Goal: Task Accomplishment & Management: Contribute content

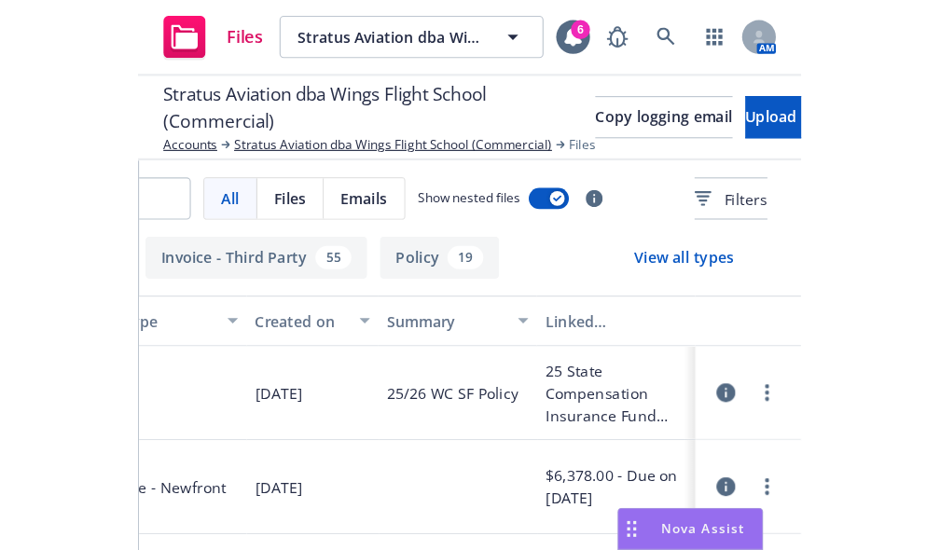
scroll to position [0, 18]
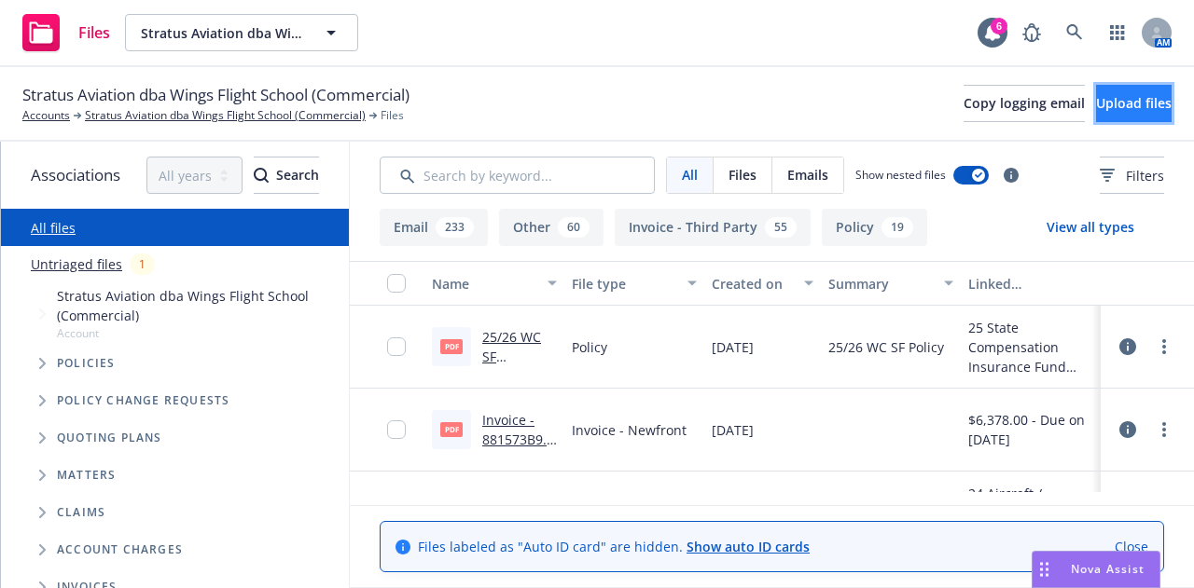
click at [585, 92] on button "Upload files" at bounding box center [1134, 103] width 76 height 37
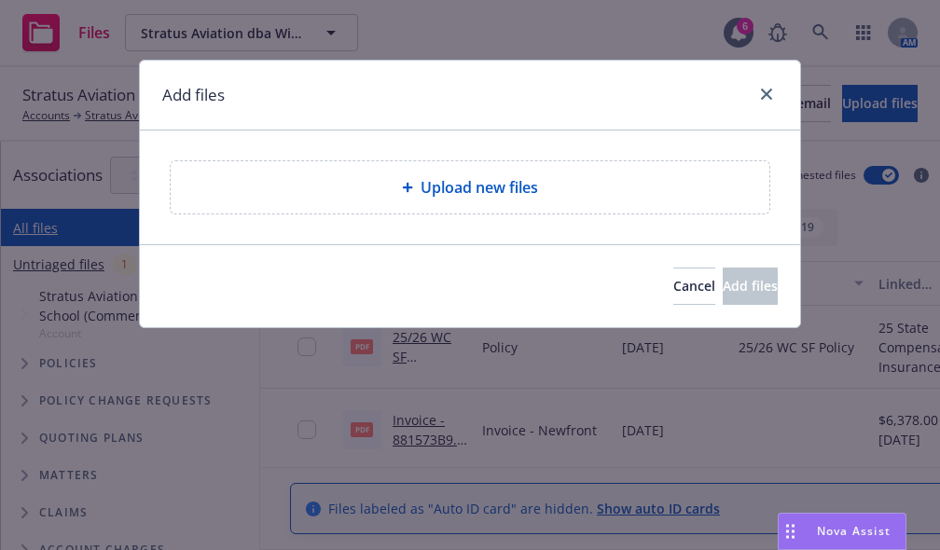
click at [369, 194] on div "Upload new files" at bounding box center [470, 187] width 569 height 22
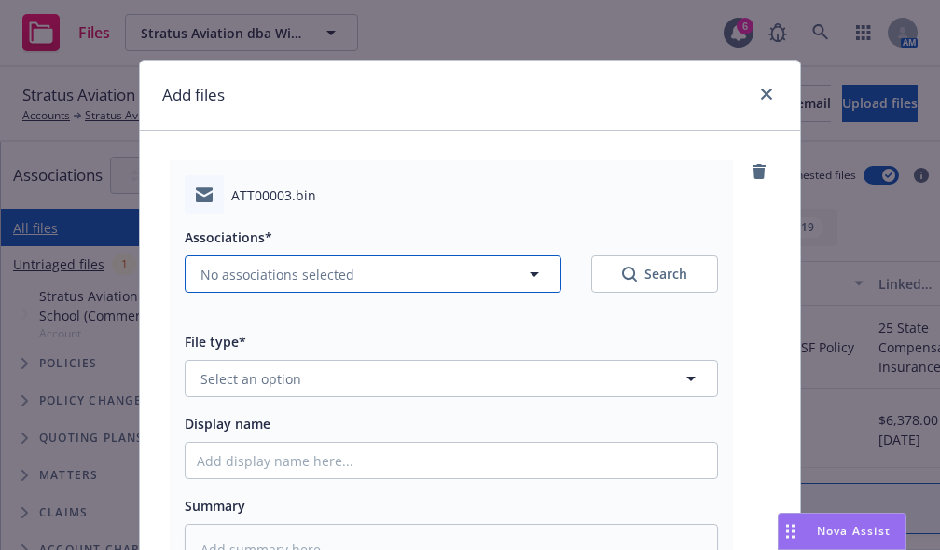
click at [328, 275] on span "No associations selected" at bounding box center [277, 275] width 154 height 20
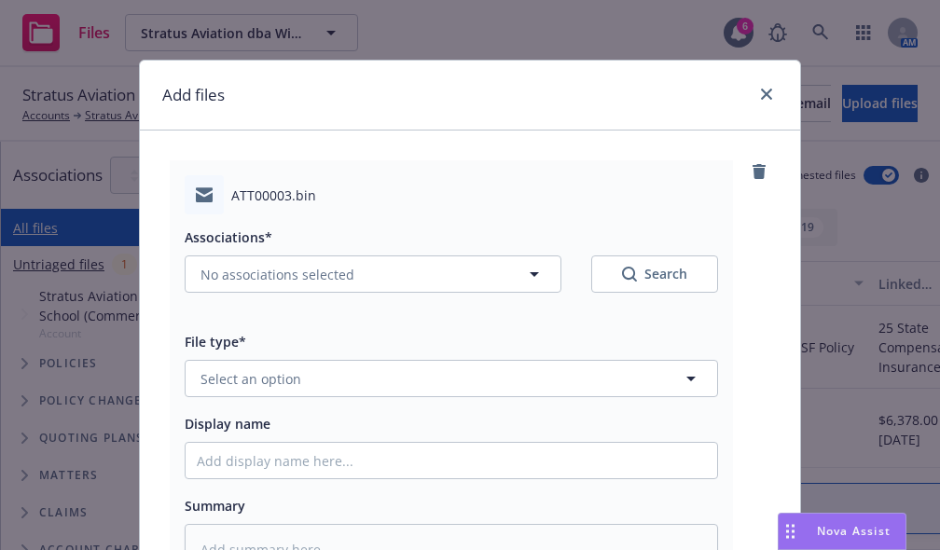
type textarea "x"
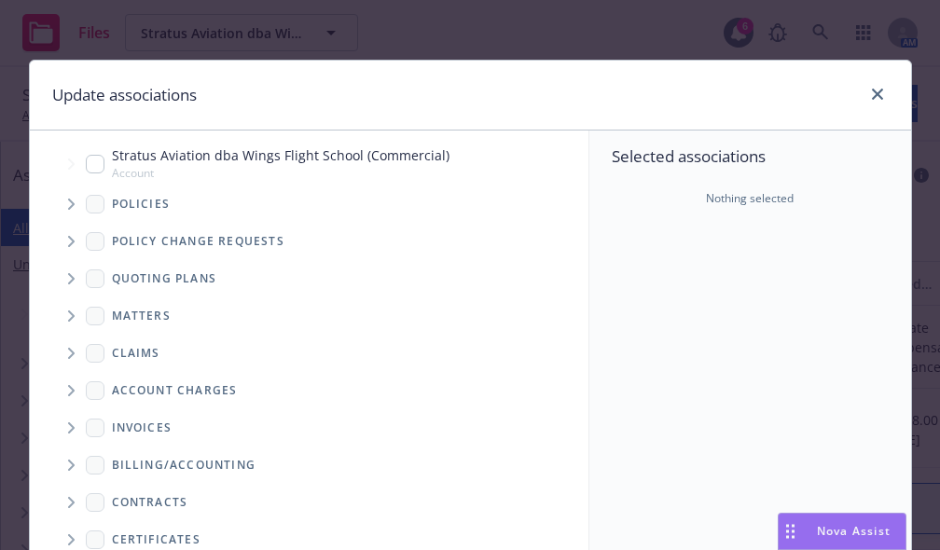
click at [68, 202] on icon "Tree Example" at bounding box center [71, 204] width 7 height 11
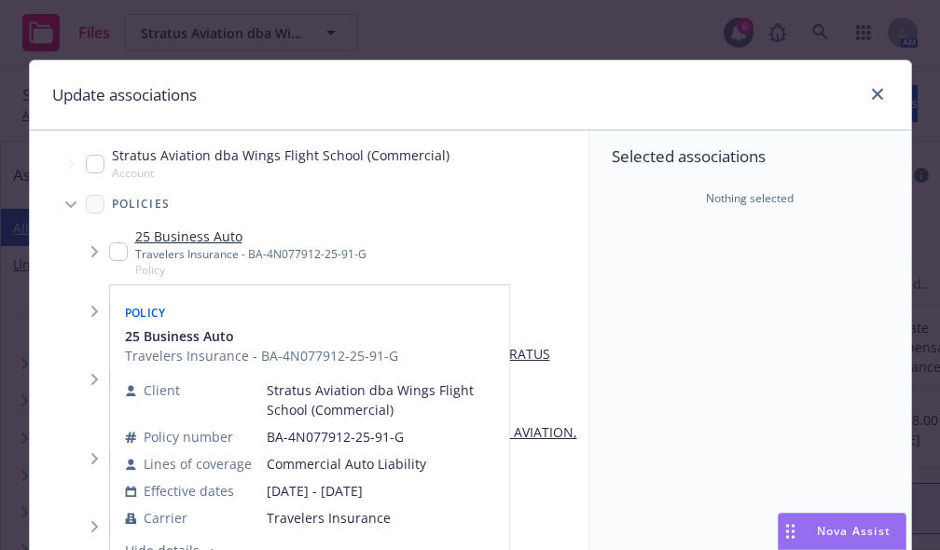
scroll to position [35, 0]
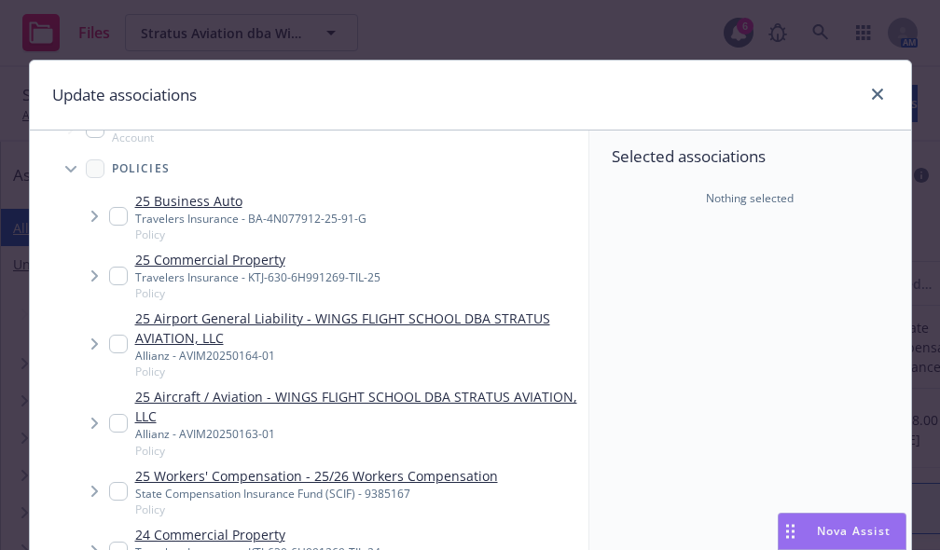
click at [110, 348] on input "Tree Example" at bounding box center [118, 344] width 19 height 19
checkbox input "true"
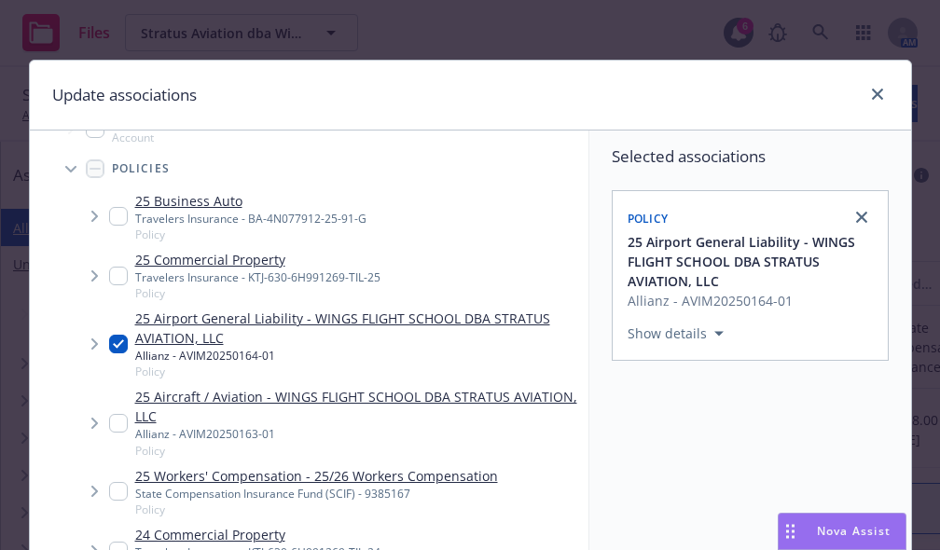
click at [117, 424] on input "Tree Example" at bounding box center [118, 423] width 19 height 19
checkbox input "true"
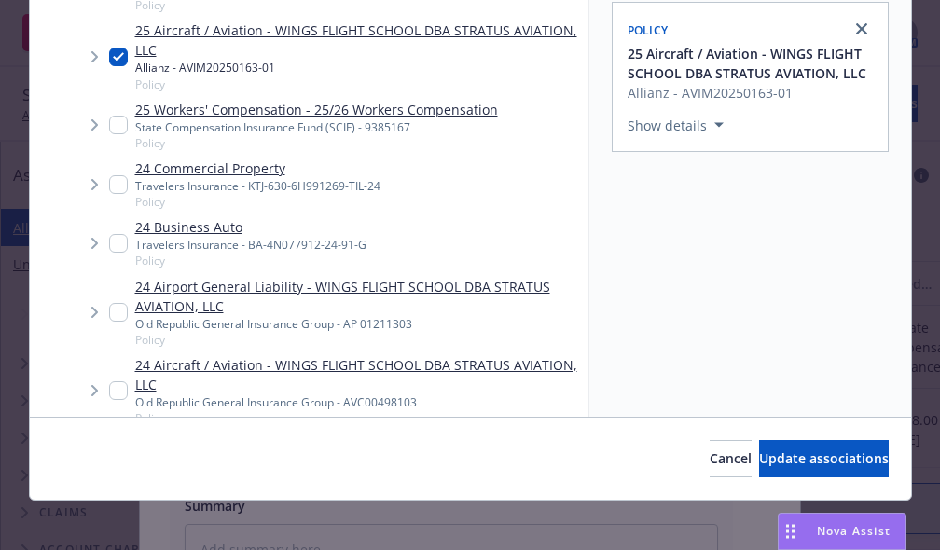
scroll to position [376, 0]
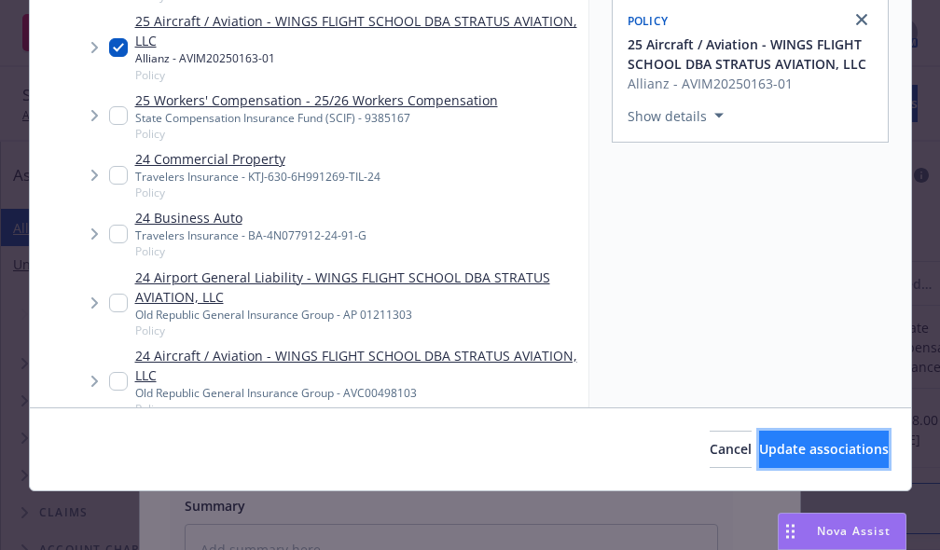
click at [585, 460] on button "Update associations" at bounding box center [824, 449] width 130 height 37
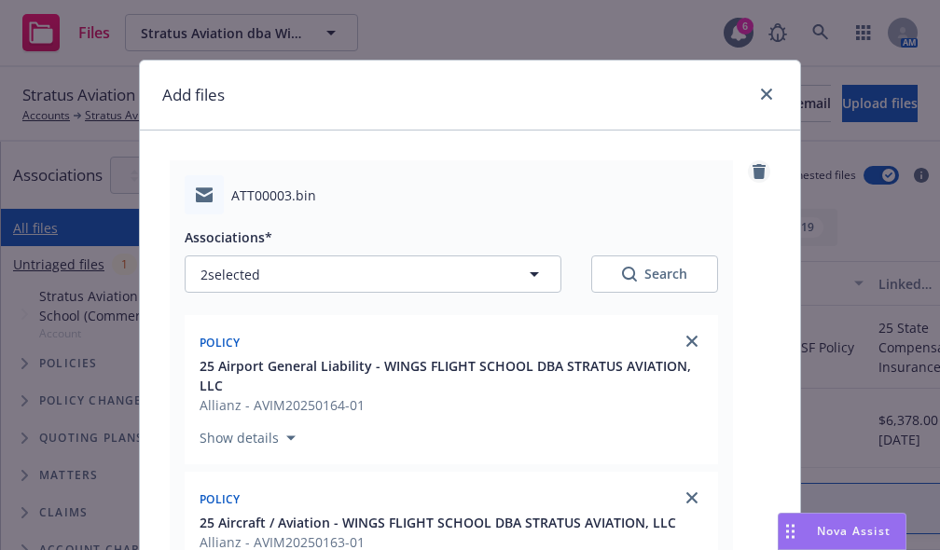
click at [585, 174] on icon "remove" at bounding box center [758, 171] width 13 height 15
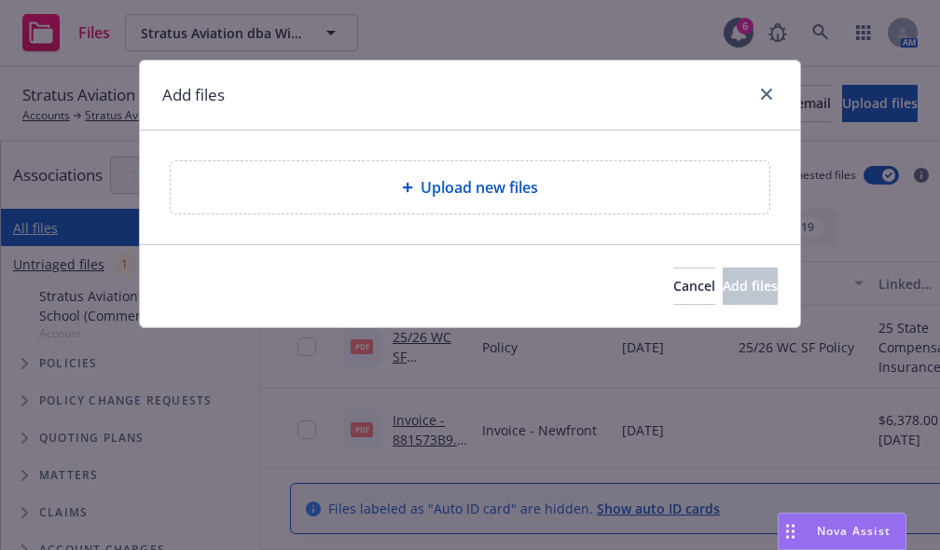
click at [190, 187] on div "Upload new files" at bounding box center [470, 187] width 569 height 22
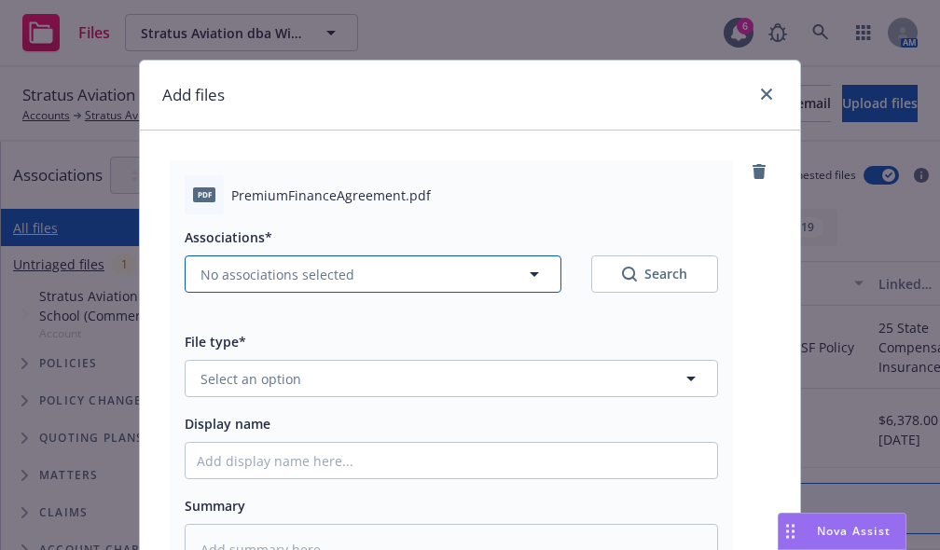
click at [397, 269] on button "No associations selected" at bounding box center [373, 273] width 377 height 37
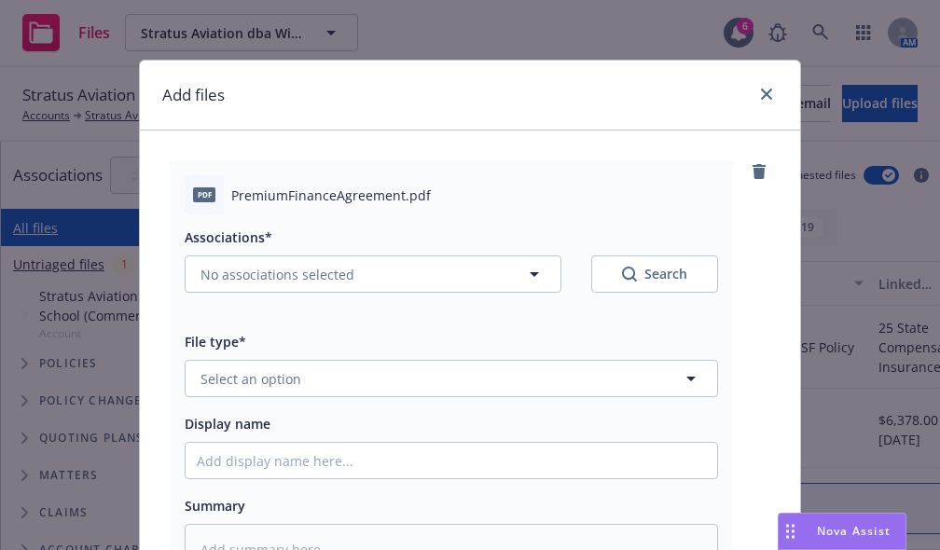
type textarea "x"
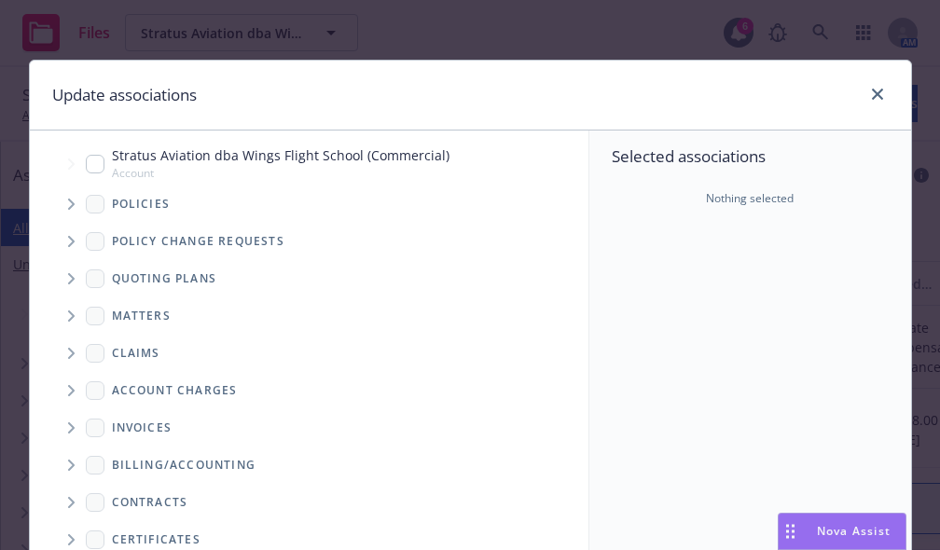
click at [60, 210] on span "Tree Example" at bounding box center [71, 204] width 30 height 30
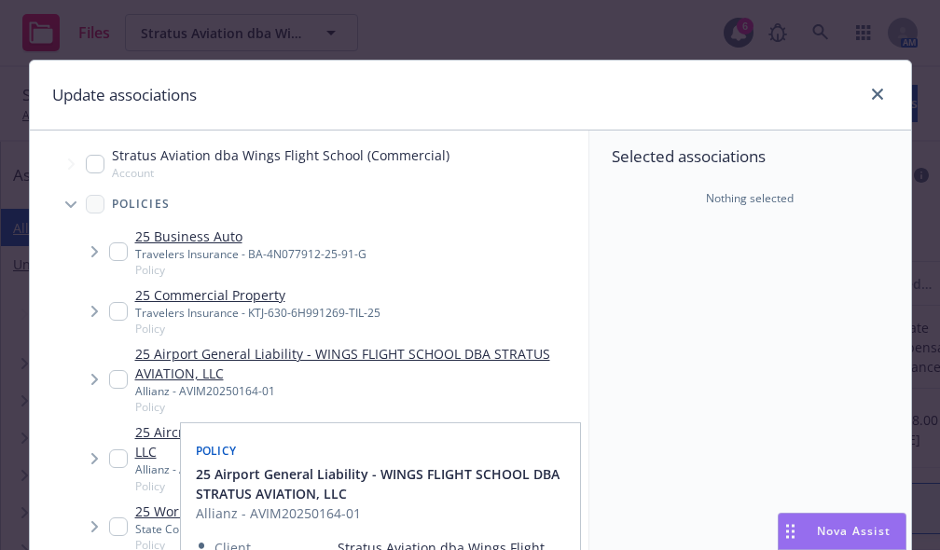
click at [115, 374] on input "Tree Example" at bounding box center [118, 379] width 19 height 19
checkbox input "true"
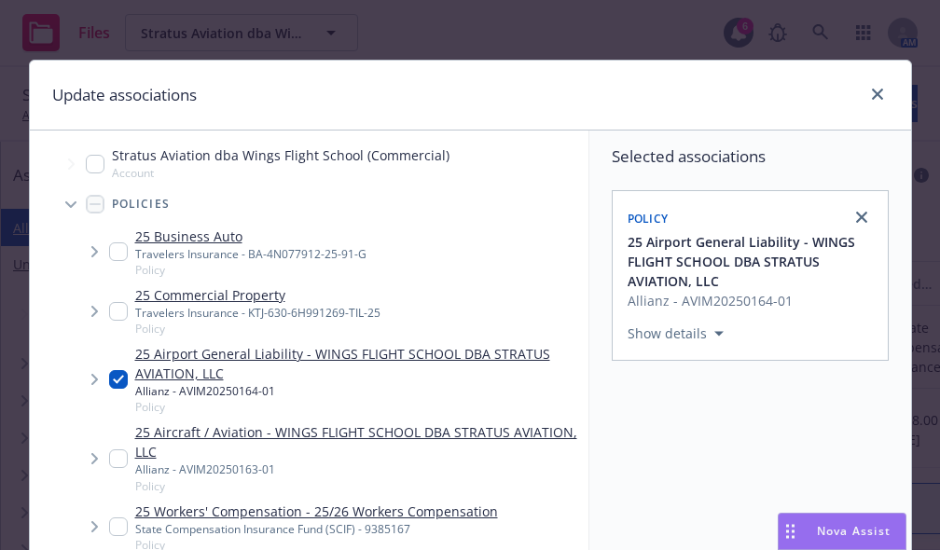
click at [113, 462] on input "Tree Example" at bounding box center [118, 458] width 19 height 19
checkbox input "true"
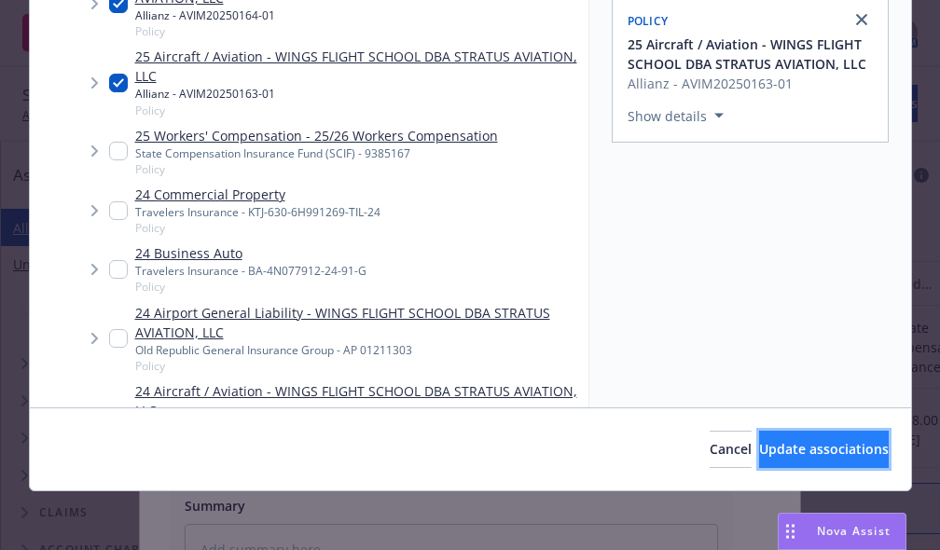
click at [585, 463] on button "Update associations" at bounding box center [824, 449] width 130 height 37
type textarea "x"
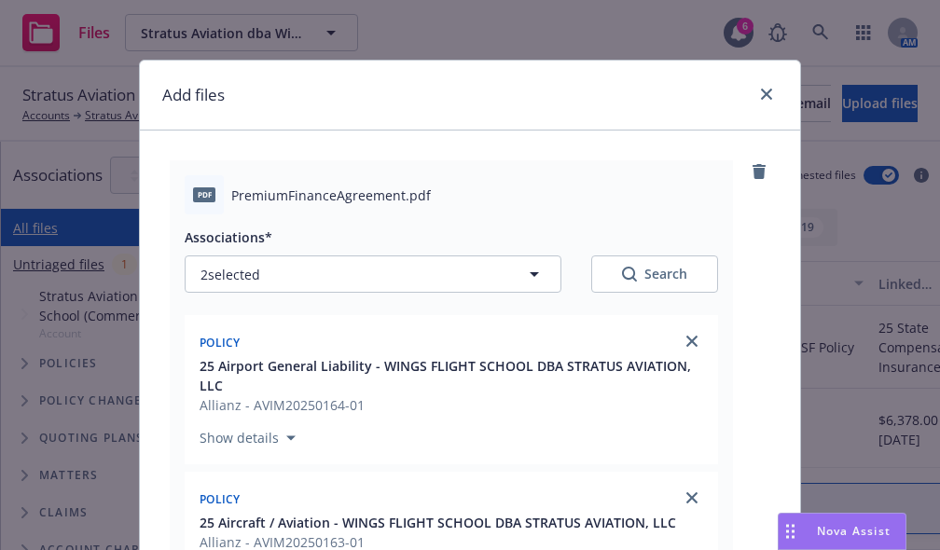
scroll to position [345, 0]
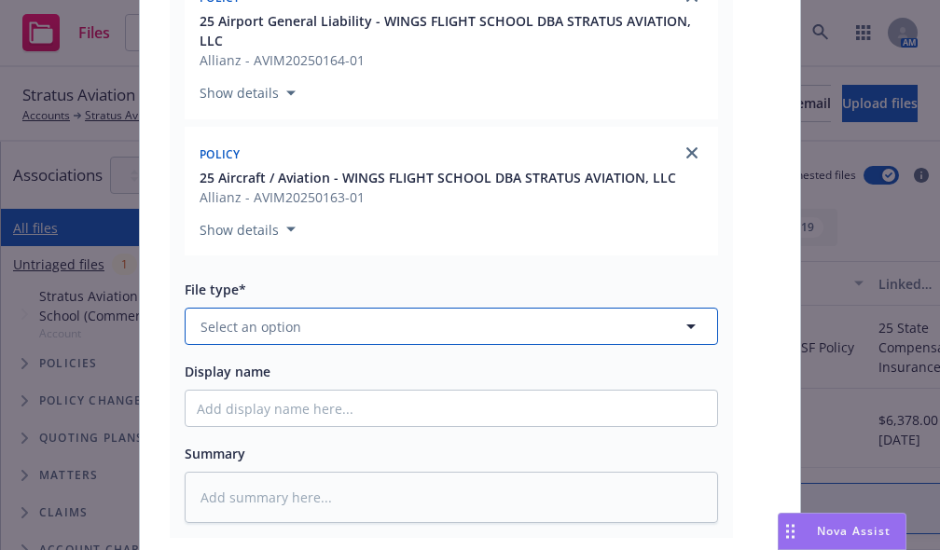
click at [397, 331] on button "Select an option" at bounding box center [451, 326] width 533 height 37
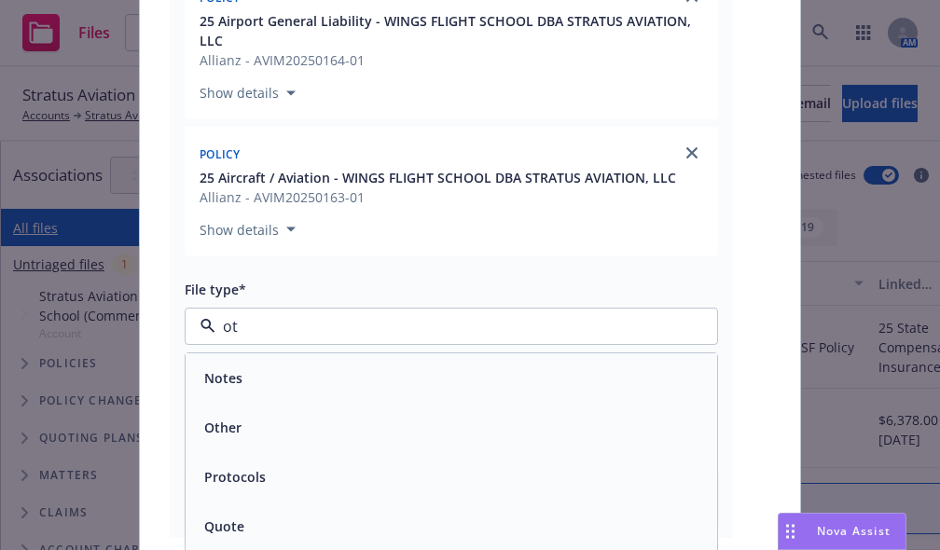
type input "o"
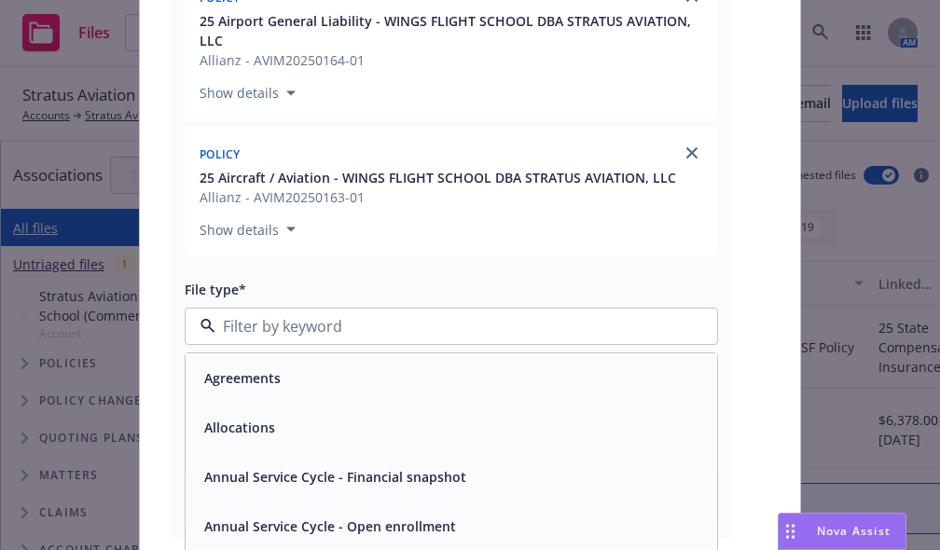
type input "f"
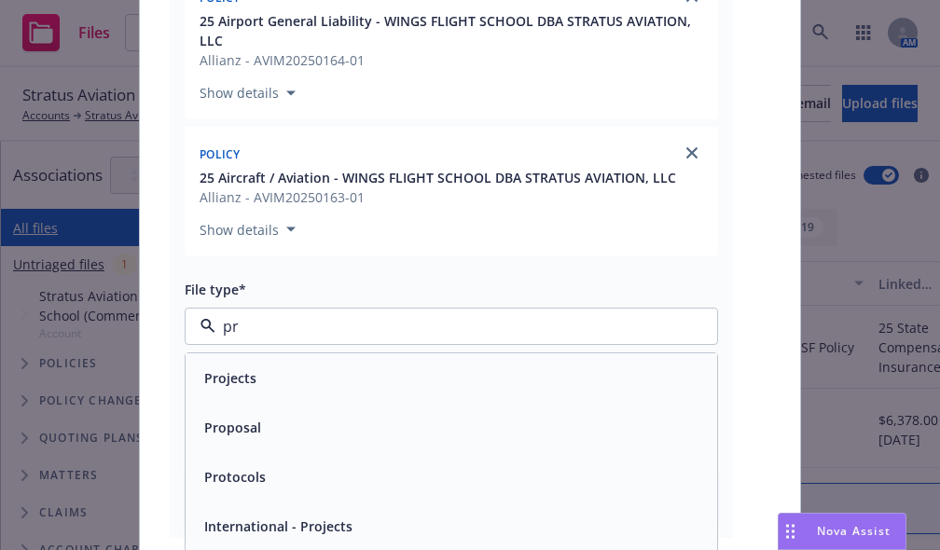
type input "p"
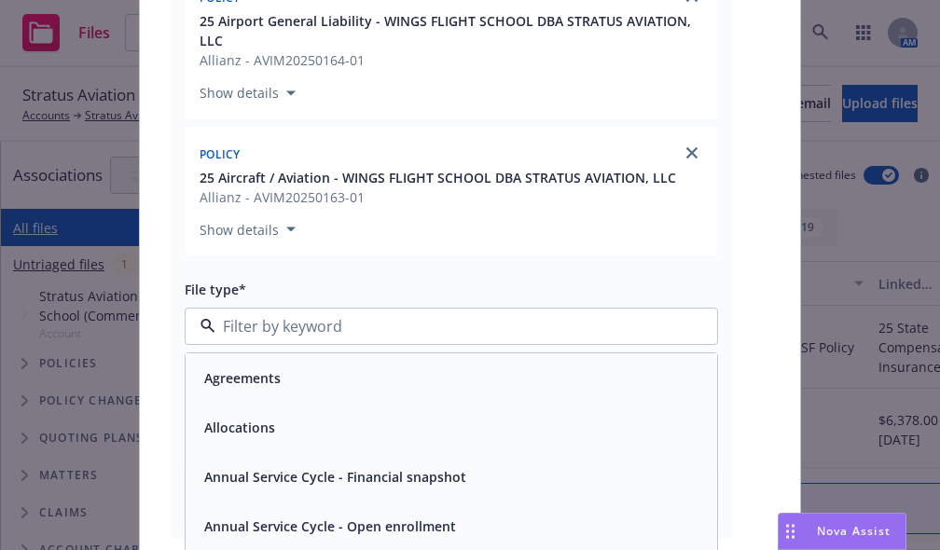
type input "t"
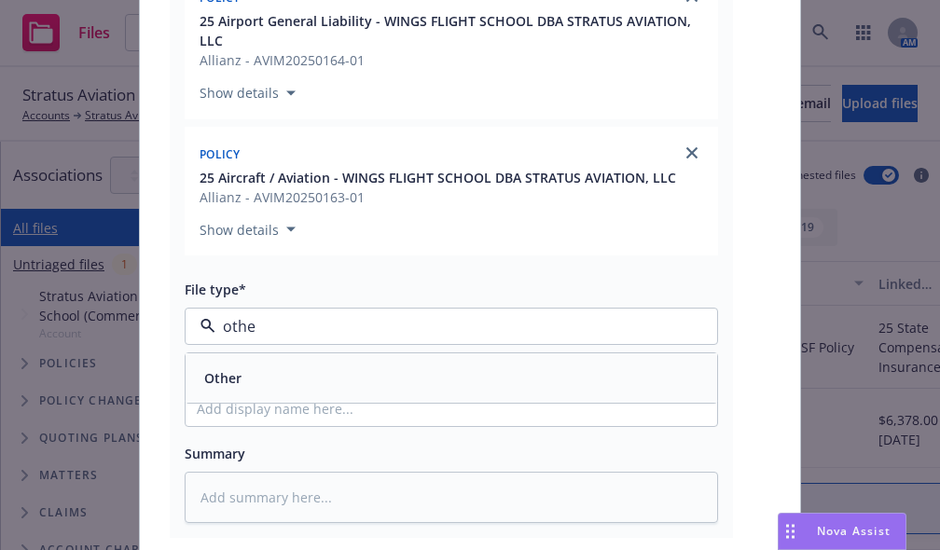
type input "other"
click at [366, 381] on div "Other" at bounding box center [451, 378] width 509 height 27
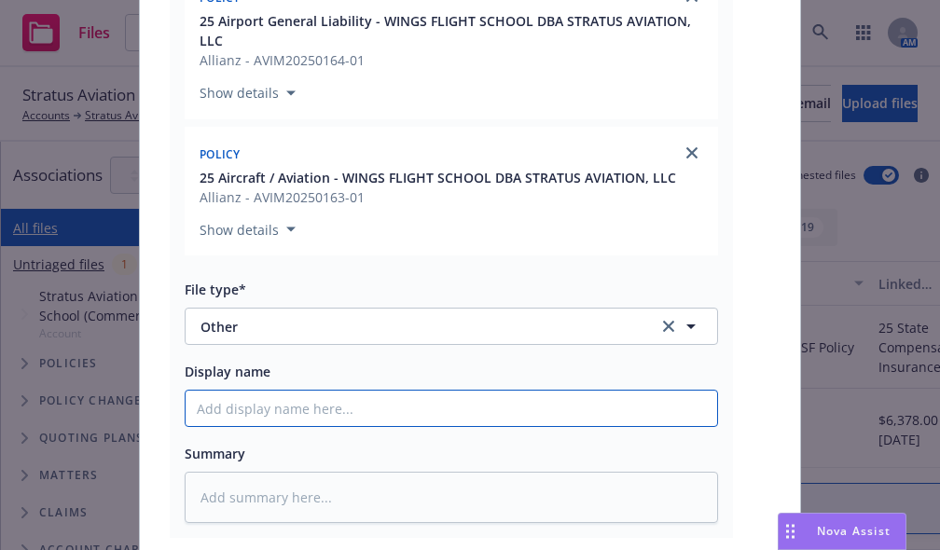
click at [339, 407] on input "Display name" at bounding box center [452, 408] width 532 height 35
type textarea "x"
type input "2"
type textarea "x"
type input "25"
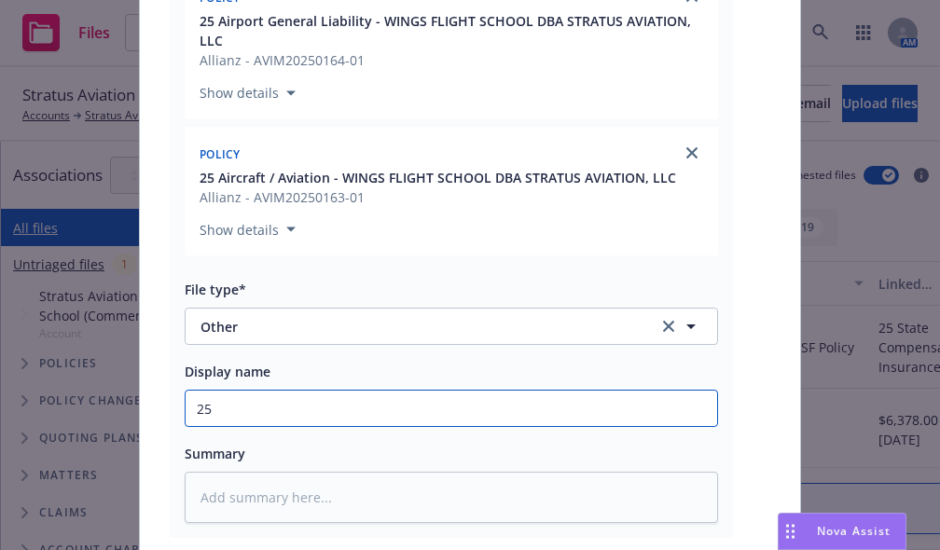
type textarea "x"
type input "25/"
type textarea "x"
type input "25/2"
type textarea "x"
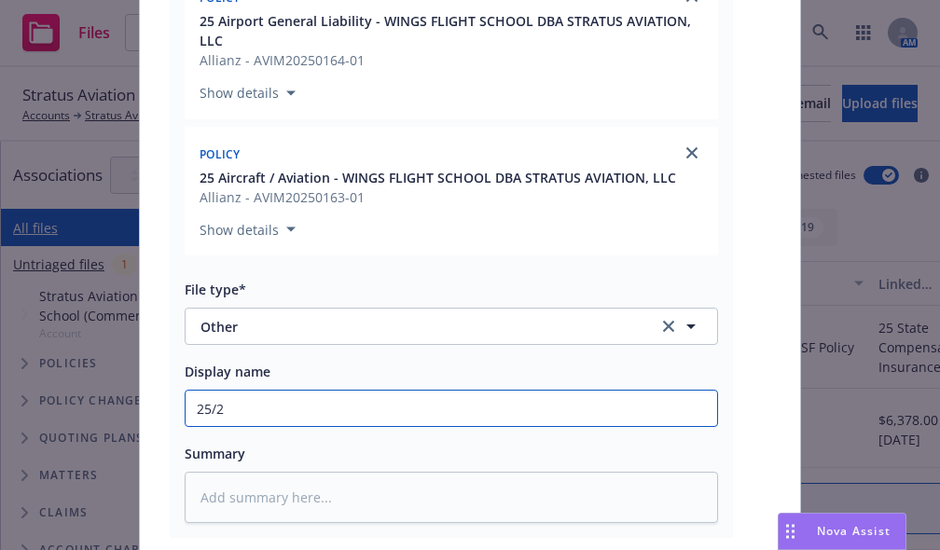
type input "25/26"
type textarea "x"
type input "25/26"
type textarea "x"
type input "25/26 F"
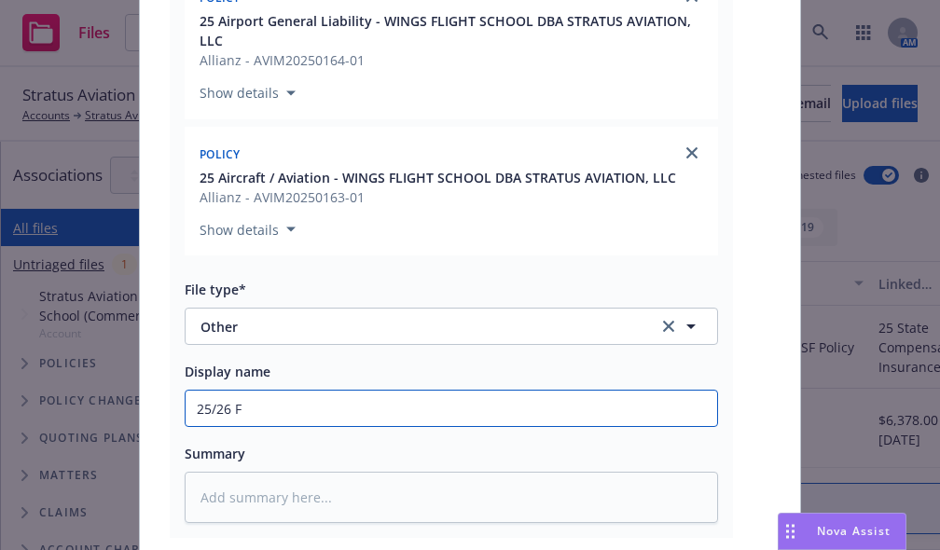
type textarea "x"
type input "25/26 FI"
type textarea "x"
type input "25/26 FIF"
type textarea "x"
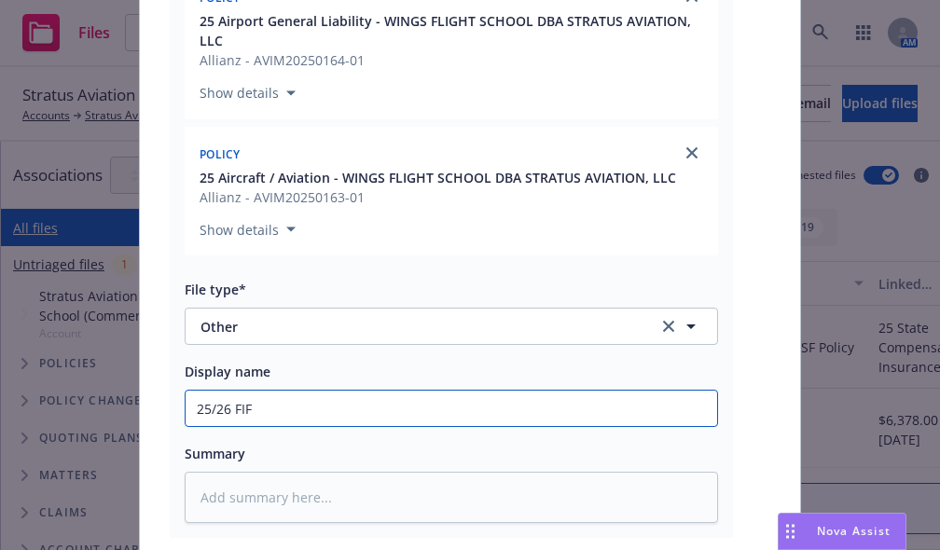
type input "25/26 FIF P"
type textarea "x"
type input "25/26 FIF PF"
type textarea "x"
type input "25/26 FIF PFA"
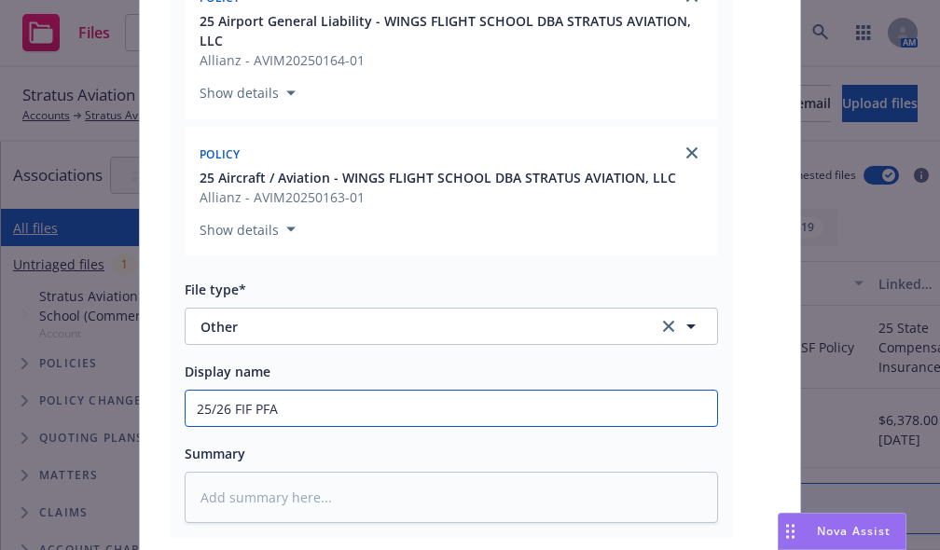
type textarea "x"
type input "25/26 FIF PFA"
type textarea "x"
type input "25/26 FIF PFA N"
type textarea "x"
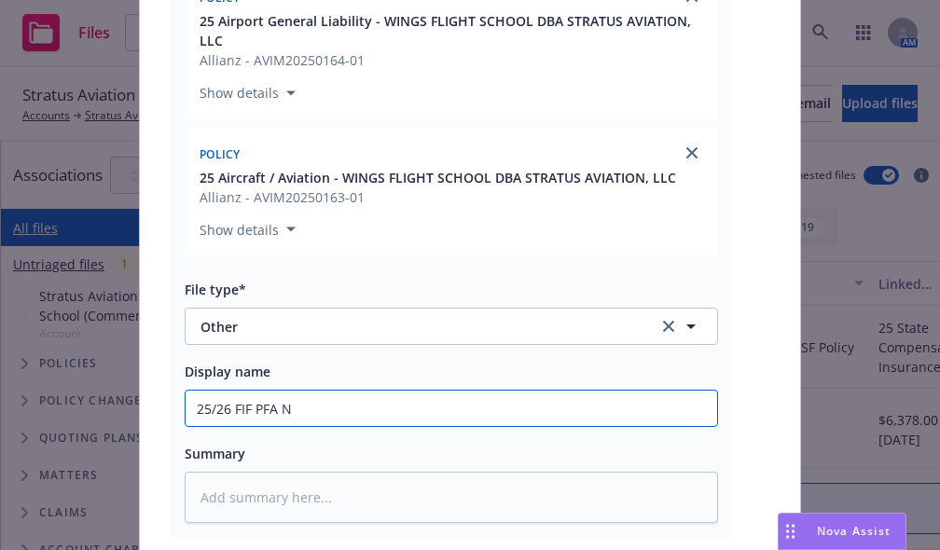
type input "25/26 FIF PFA No"
type textarea "x"
type input "25/26 FIF PFA Not"
type textarea "x"
type input "25/26 FIF PFA Noti"
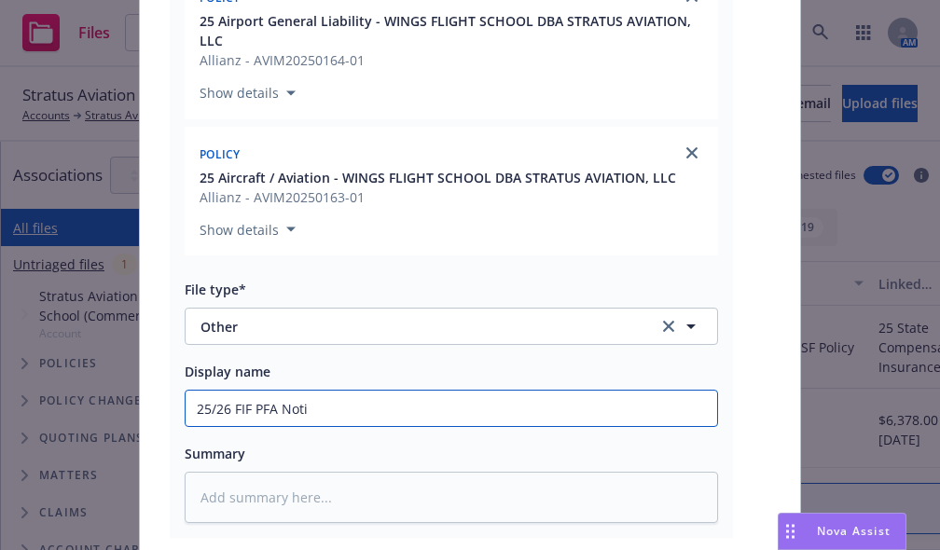
type textarea "x"
type input "25/26 FIF PFA Notic"
type textarea "x"
type input "25/26 FIF PFA Notice"
type textarea "x"
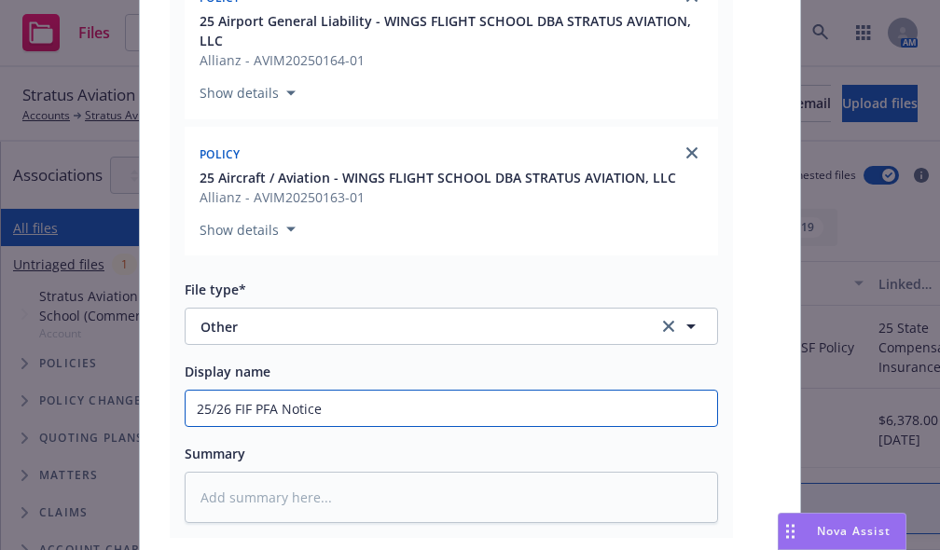
type input "25/26 FIF PFA Notice"
type textarea "x"
type input "25/26 FIF PFA Notice o"
type textarea "x"
type input "25/26 FIF PFA Notice of"
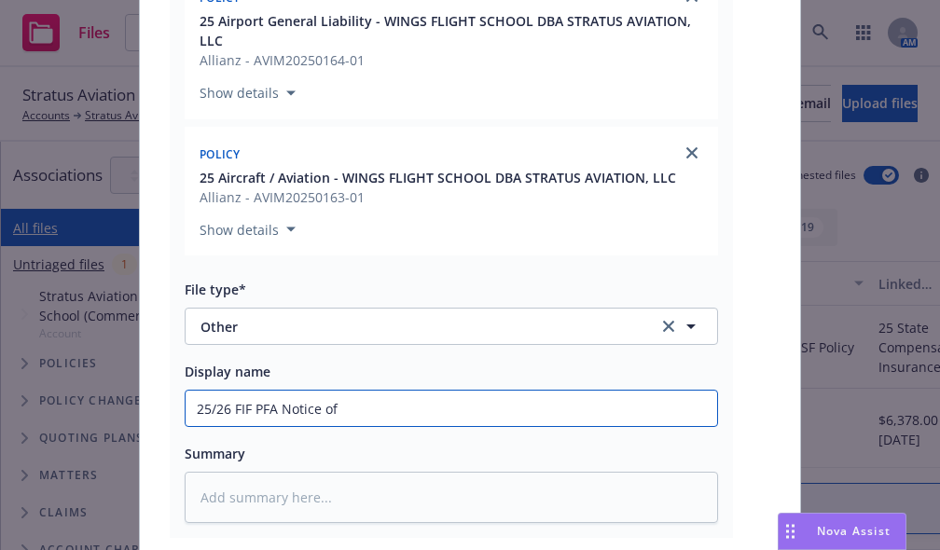
type textarea "x"
type input "25/26 FIF PFA Notice of"
type textarea "x"
type input "25/26 FIF PFA Notice of A"
type textarea "x"
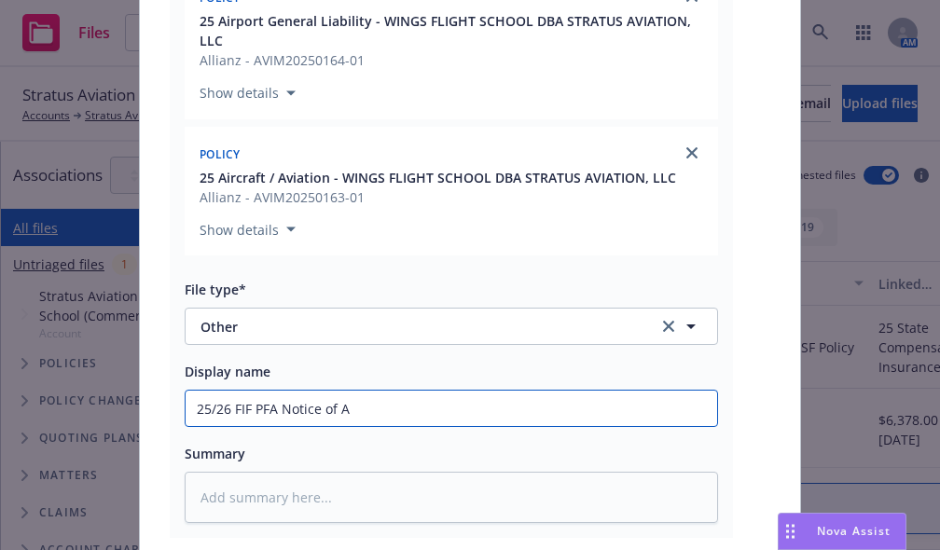
type input "25/26 FIF PFA Notice of Ac"
type textarea "x"
type input "25/26 FIF PFA Notice of Acc"
type textarea "x"
type input "25/26 FIF PFA Notice of Acce"
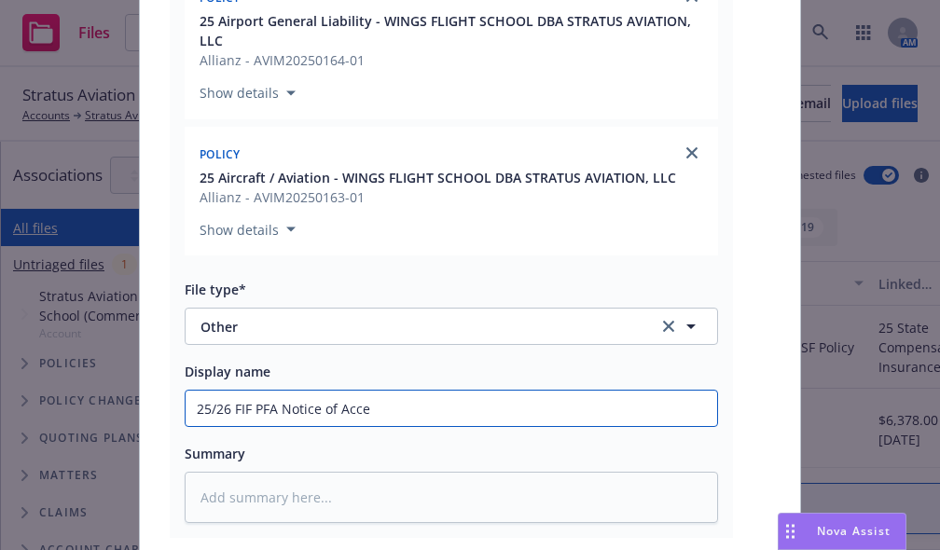
type textarea "x"
type input "25/26 FIF PFA Notice of Accep"
type textarea "x"
type input "25/26 FIF PFA Notice of Accept"
type textarea "x"
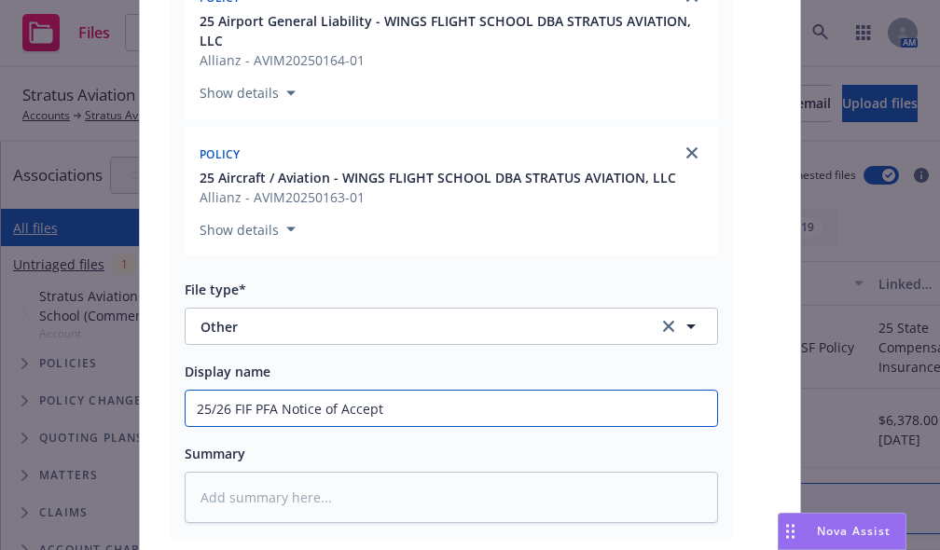
type input "25/26 FIF PFA Notice of Accepta"
type textarea "x"
type input "25/26 FIF PFA Notice of Acceptan"
type textarea "x"
type input "25/26 FIF PFA Notice of Acceptance"
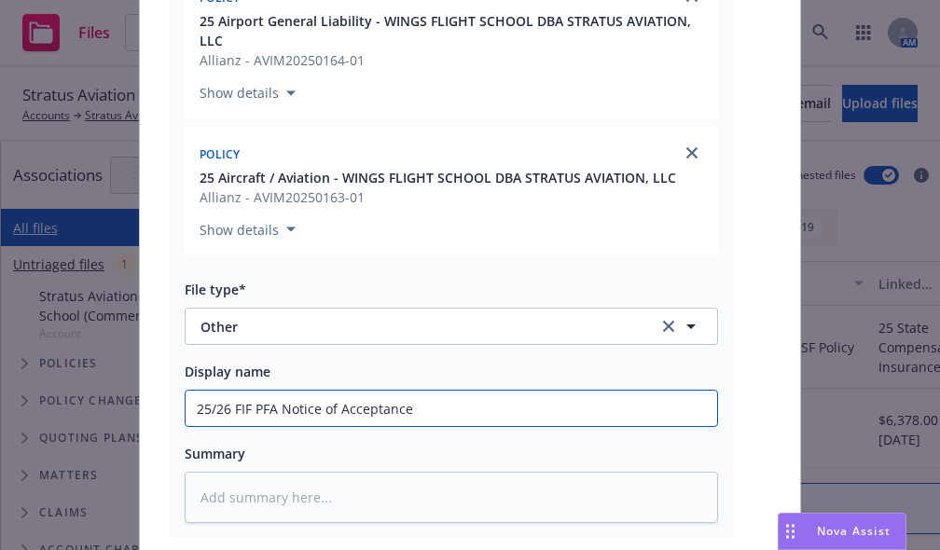
type textarea "x"
click at [339, 407] on input "25/26 FIF PFA Notice of Acceptance" at bounding box center [452, 408] width 532 height 35
type input "25/26 FIF PFA Notice of Acceptance"
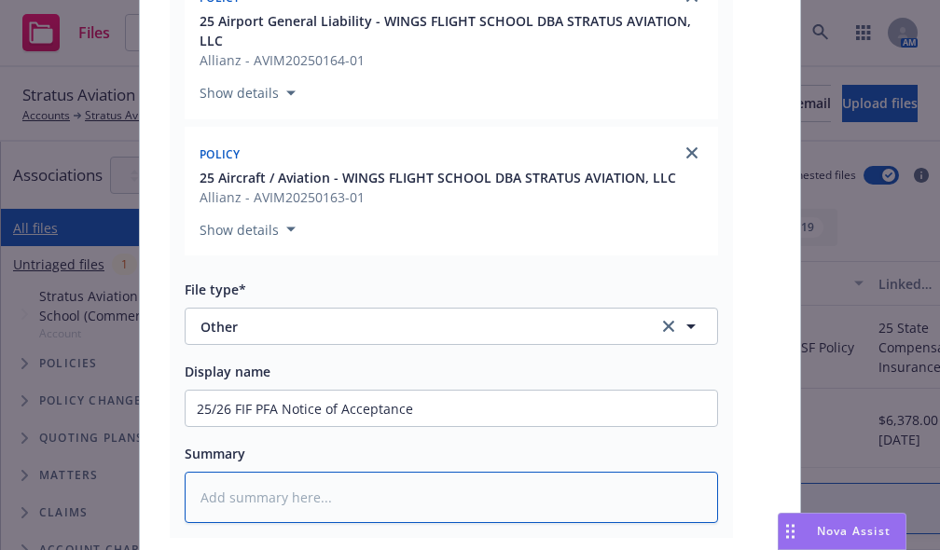
click at [271, 480] on textarea at bounding box center [451, 497] width 533 height 50
paste textarea "25/26 FIF PFA Notice of Acceptance"
type textarea "x"
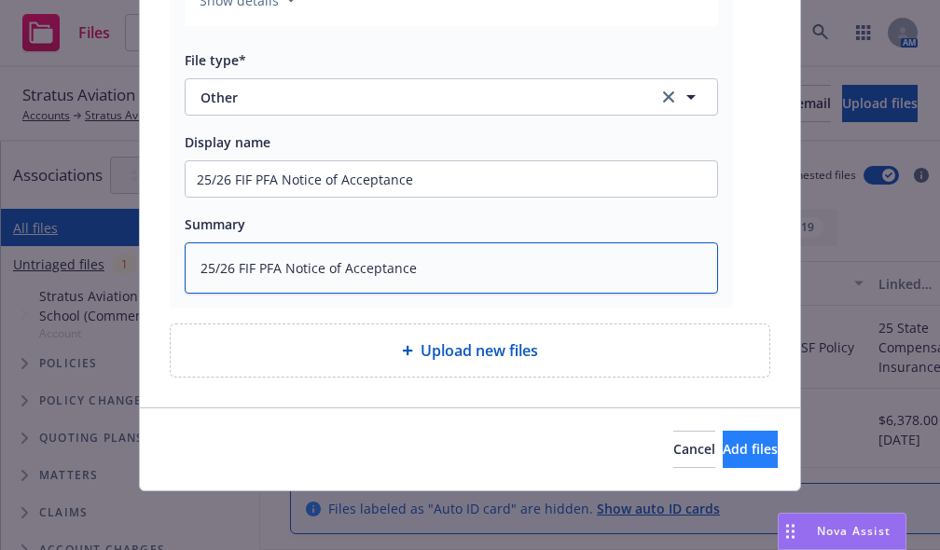
type textarea "25/26 FIF PFA Notice of Acceptance"
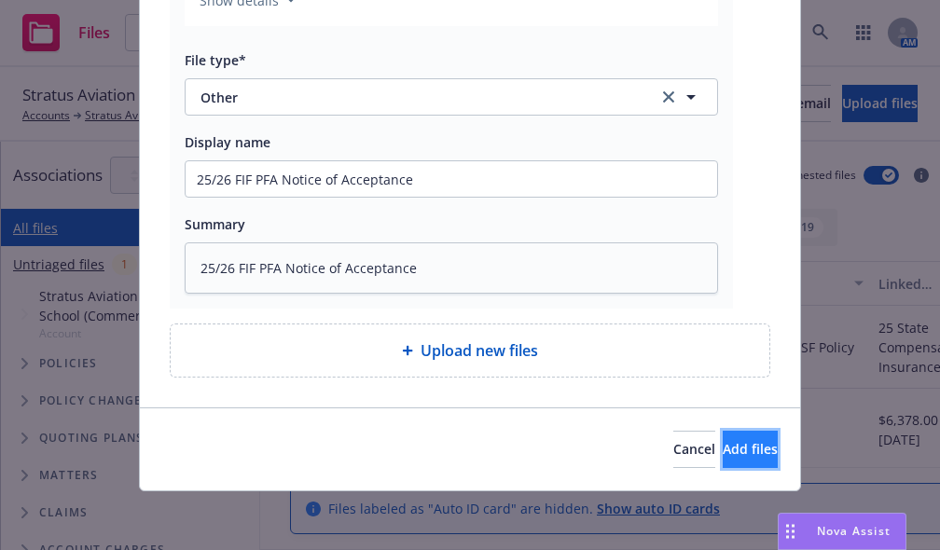
click at [585, 448] on span "Add files" at bounding box center [750, 449] width 55 height 18
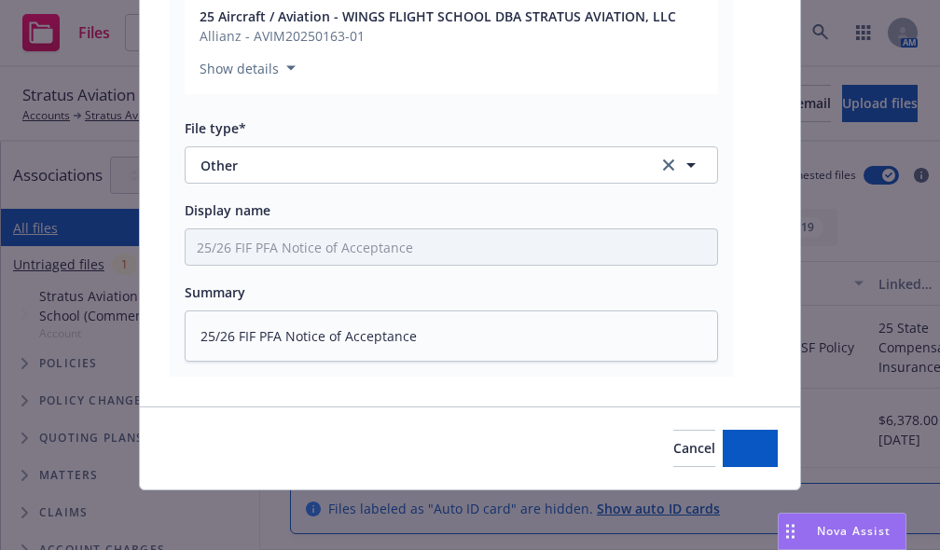
scroll to position [505, 0]
type textarea "x"
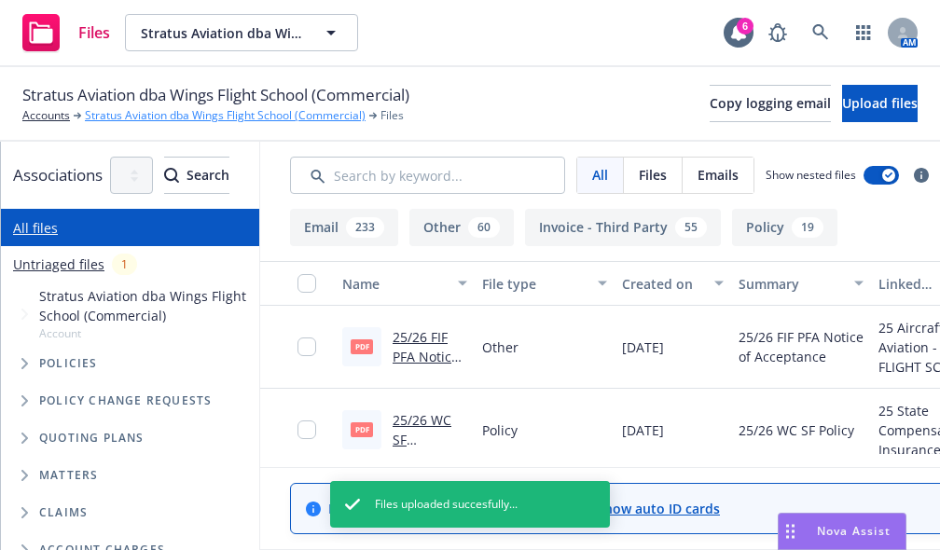
click at [165, 116] on link "Stratus Aviation dba Wings Flight School (Commercial)" at bounding box center [225, 115] width 281 height 17
